Goal: Task Accomplishment & Management: Complete application form

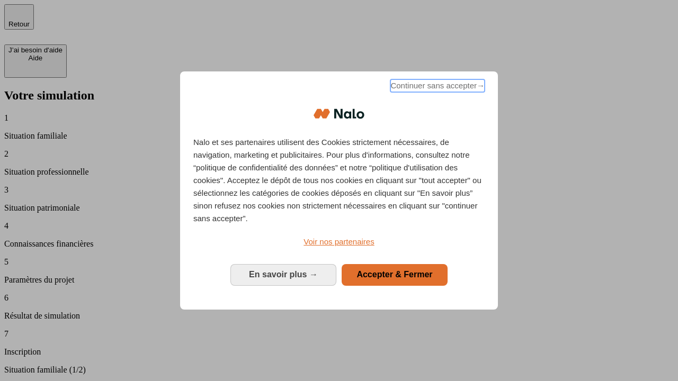
click at [436, 87] on span "Continuer sans accepter →" at bounding box center [437, 85] width 94 height 13
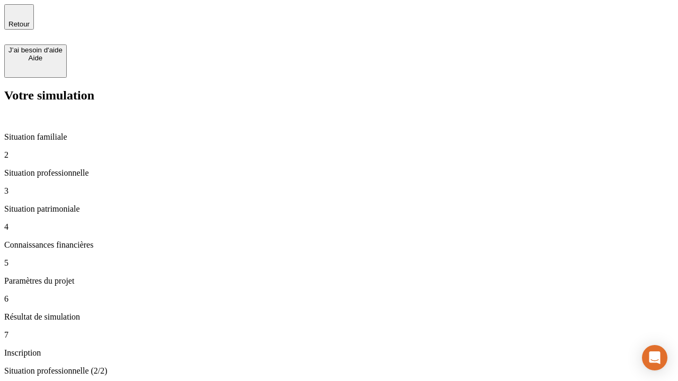
type input "30 000"
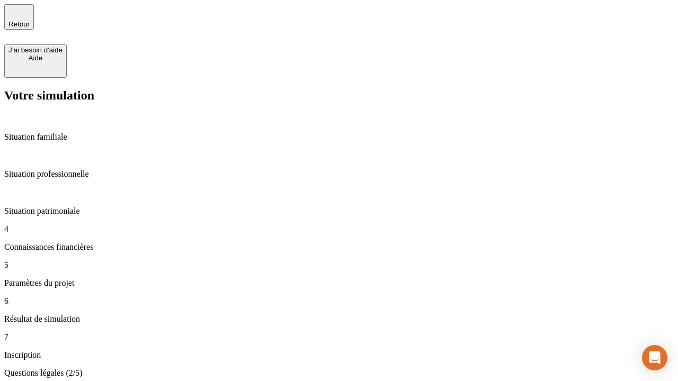
scroll to position [2, 0]
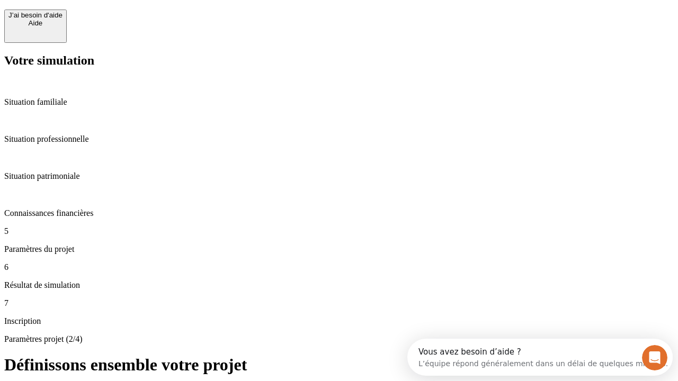
scroll to position [20, 0]
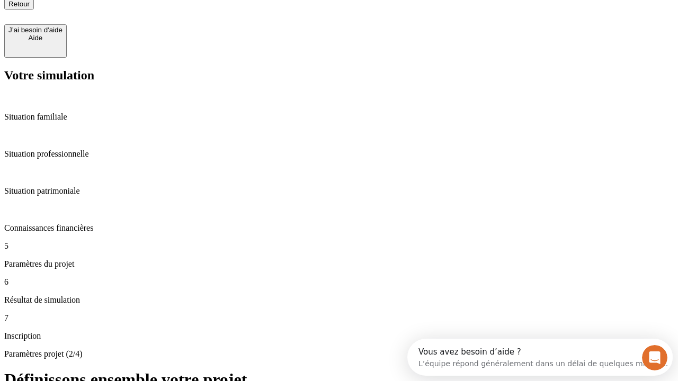
type input "25"
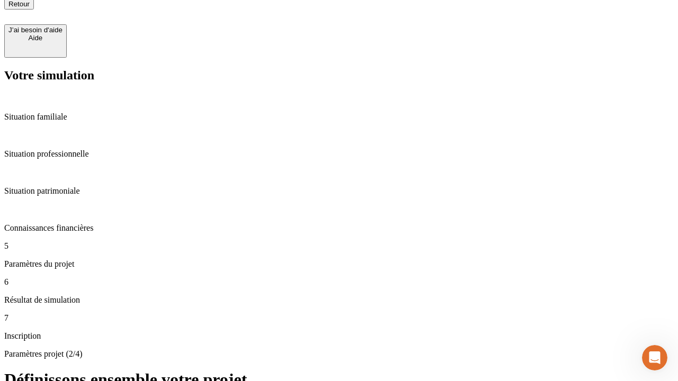
type input "64"
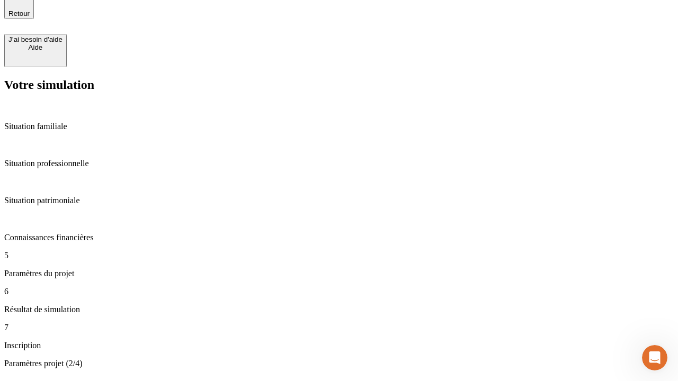
type input "1 000"
type input "640"
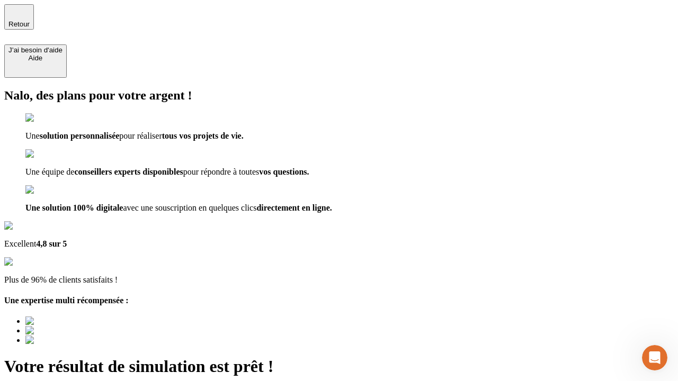
type input "[EMAIL_ADDRESS][PERSON_NAME][DOMAIN_NAME]"
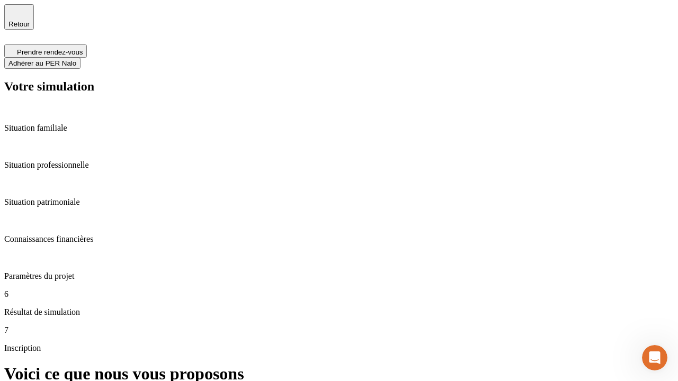
click at [76, 59] on span "Adhérer au PER Nalo" at bounding box center [42, 63] width 68 height 8
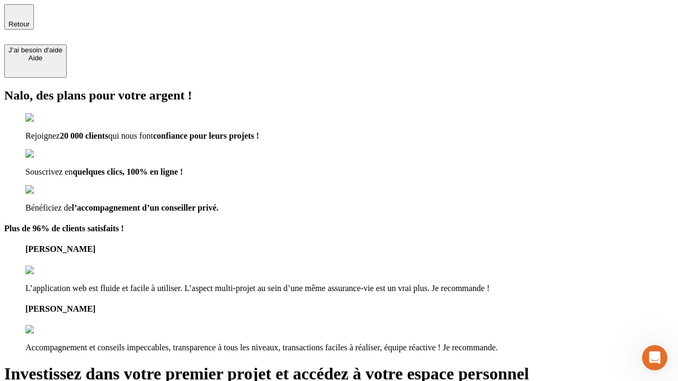
type input "abc"
